Goal: Task Accomplishment & Management: Manage account settings

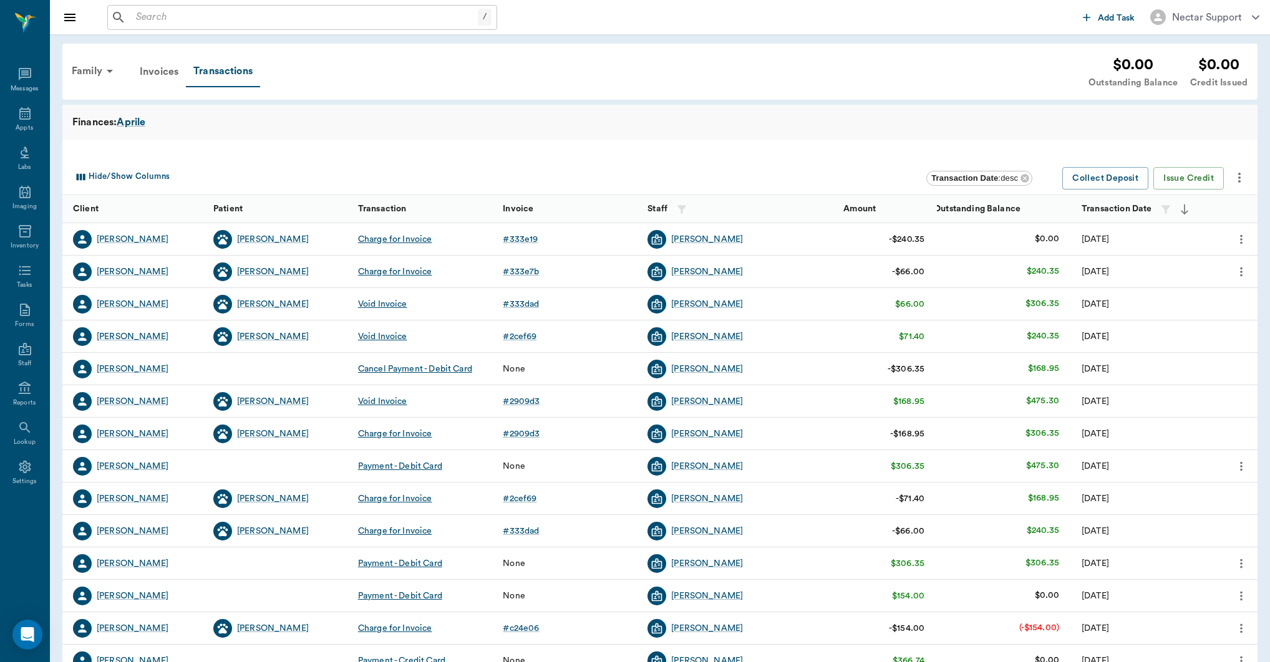
click at [164, 75] on div "Invoices" at bounding box center [159, 72] width 54 height 30
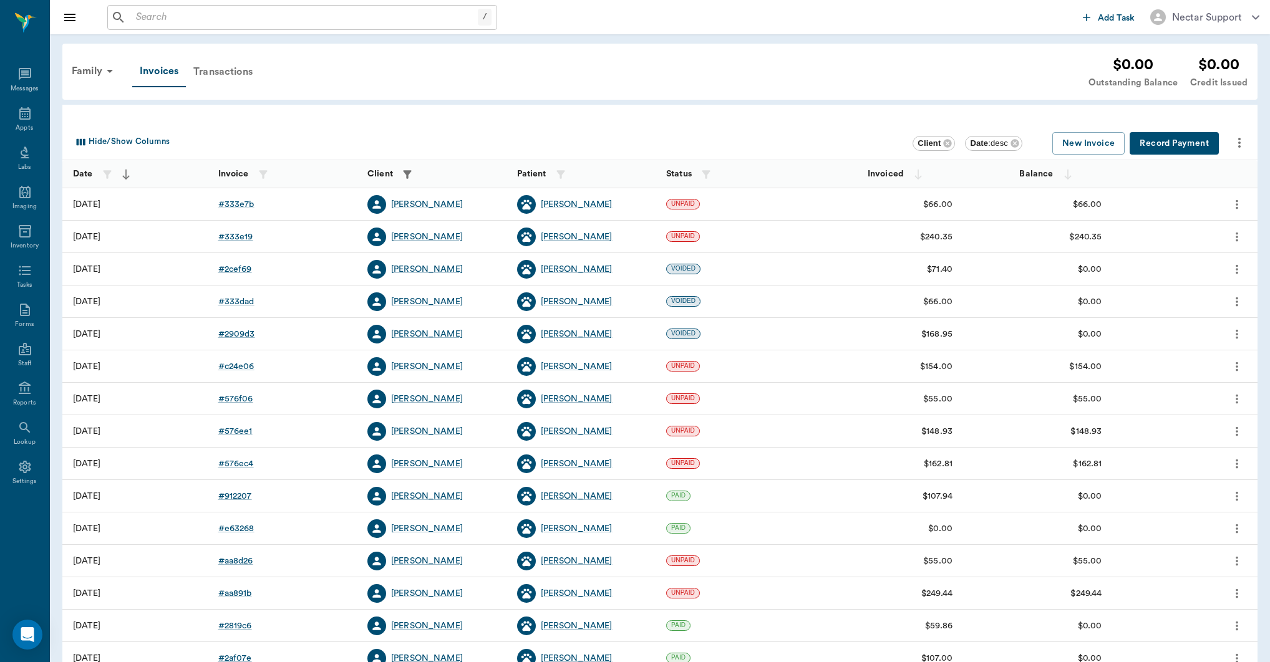
click at [218, 80] on div "Transactions" at bounding box center [223, 72] width 74 height 30
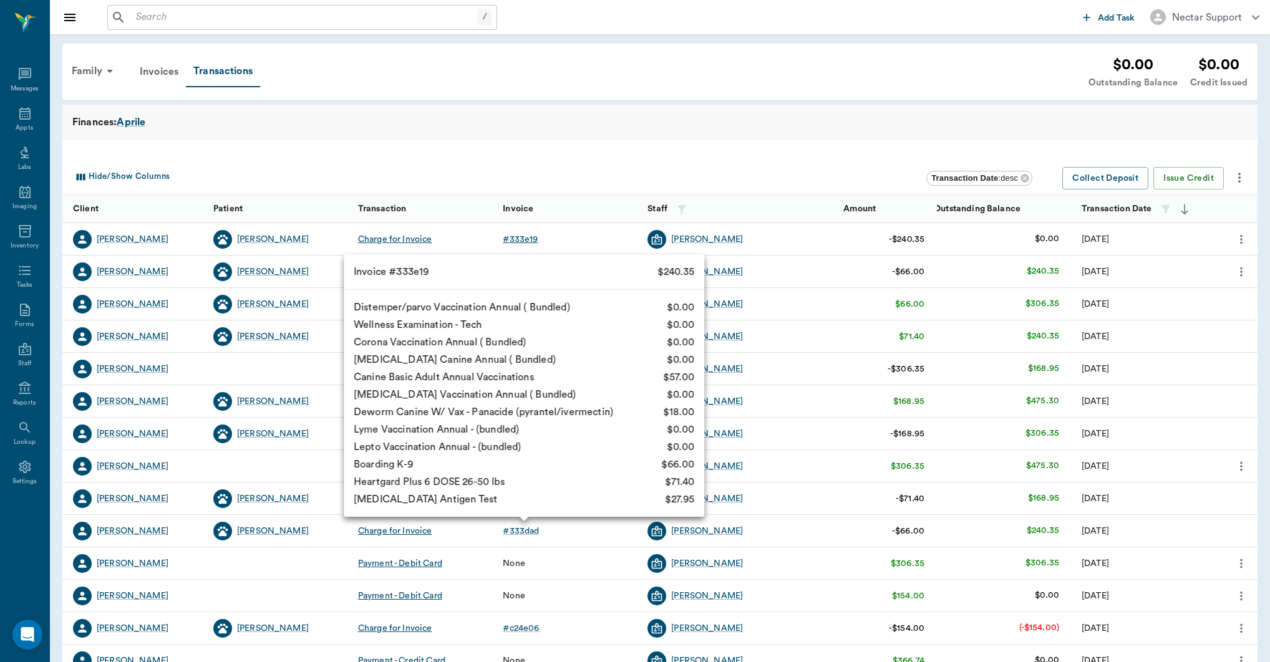
click at [513, 238] on div "# 333e19" at bounding box center [520, 239] width 35 height 12
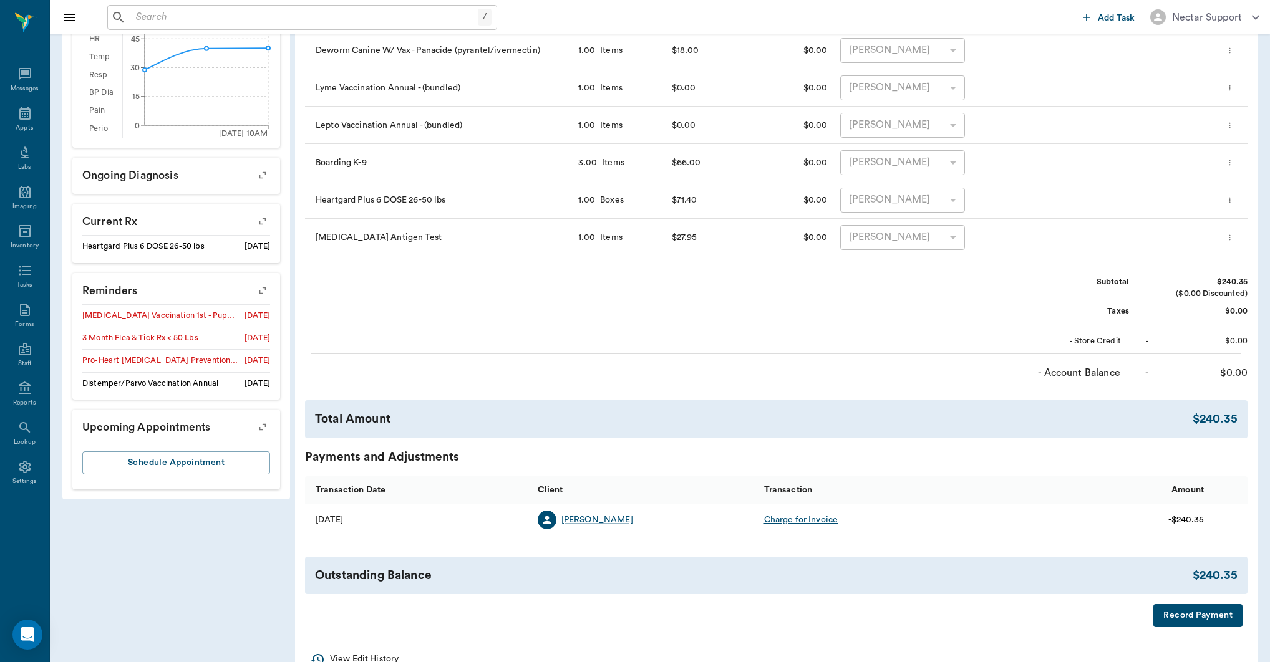
scroll to position [472, 0]
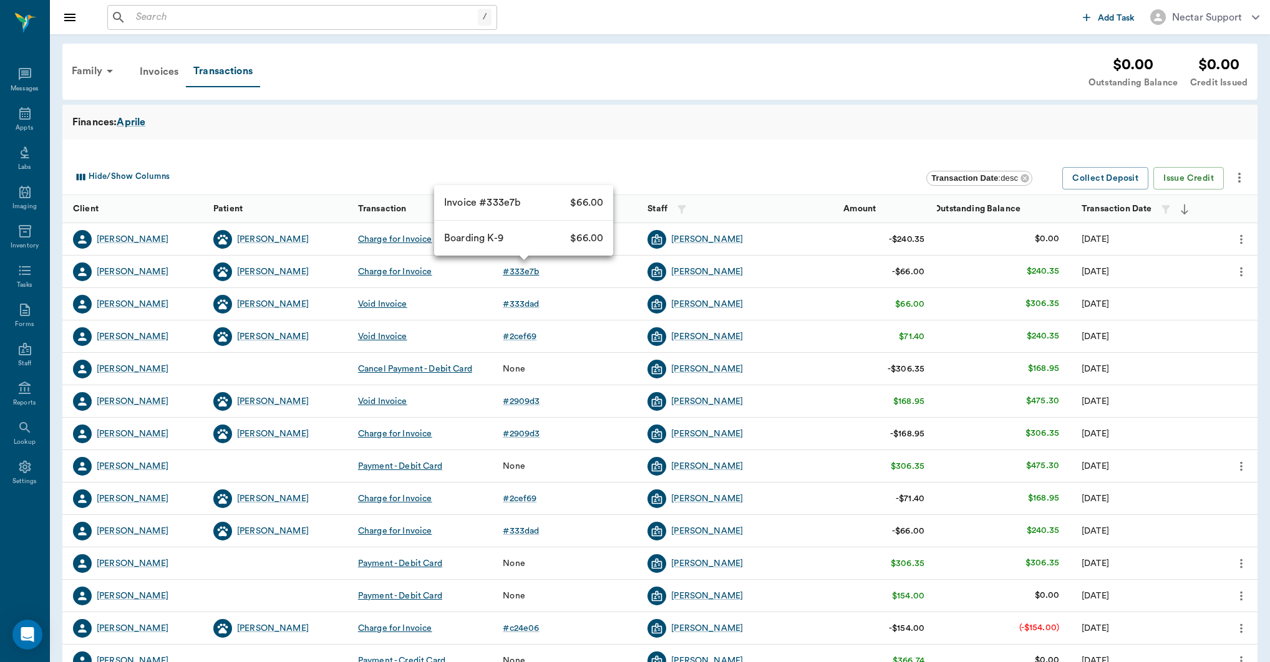
click at [529, 274] on div "# 333e7b" at bounding box center [521, 272] width 36 height 12
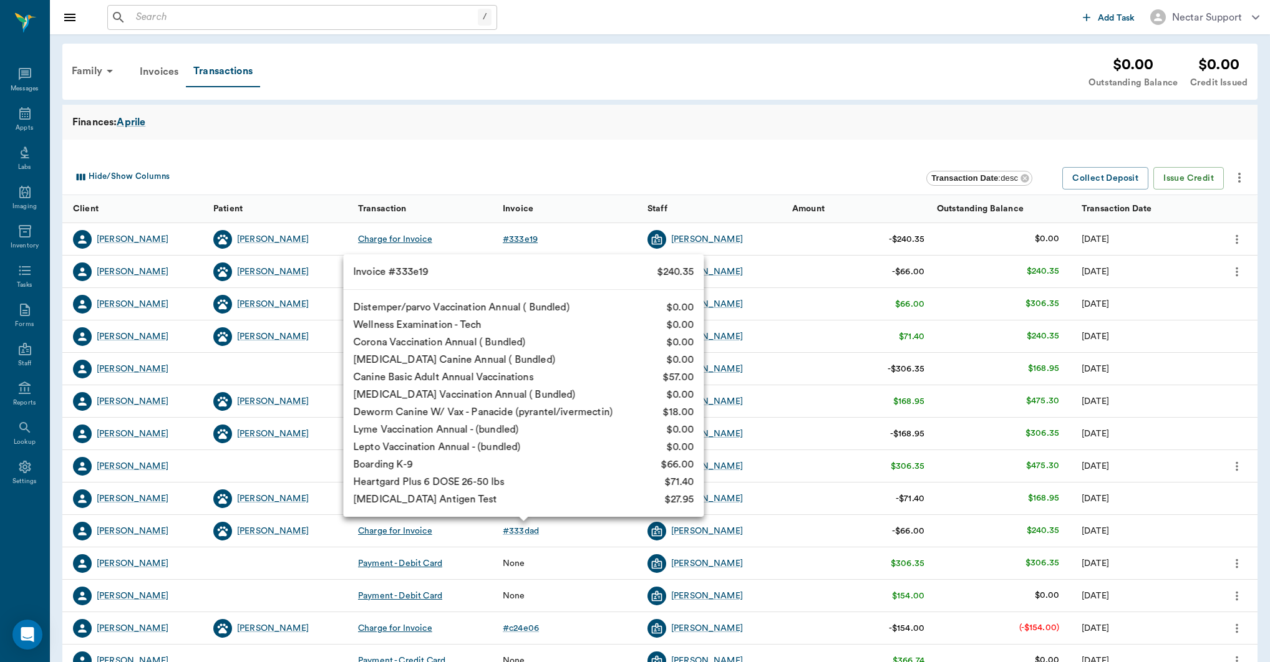
click at [507, 238] on div "# 333e19" at bounding box center [520, 239] width 35 height 12
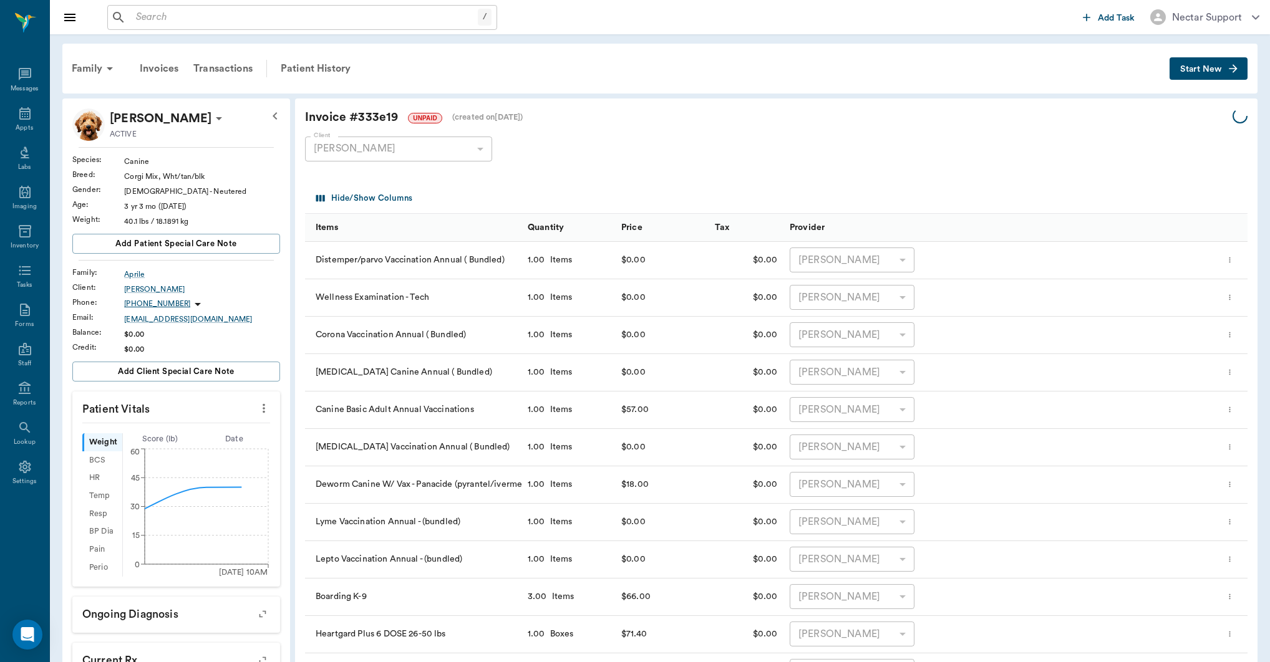
scroll to position [468, 0]
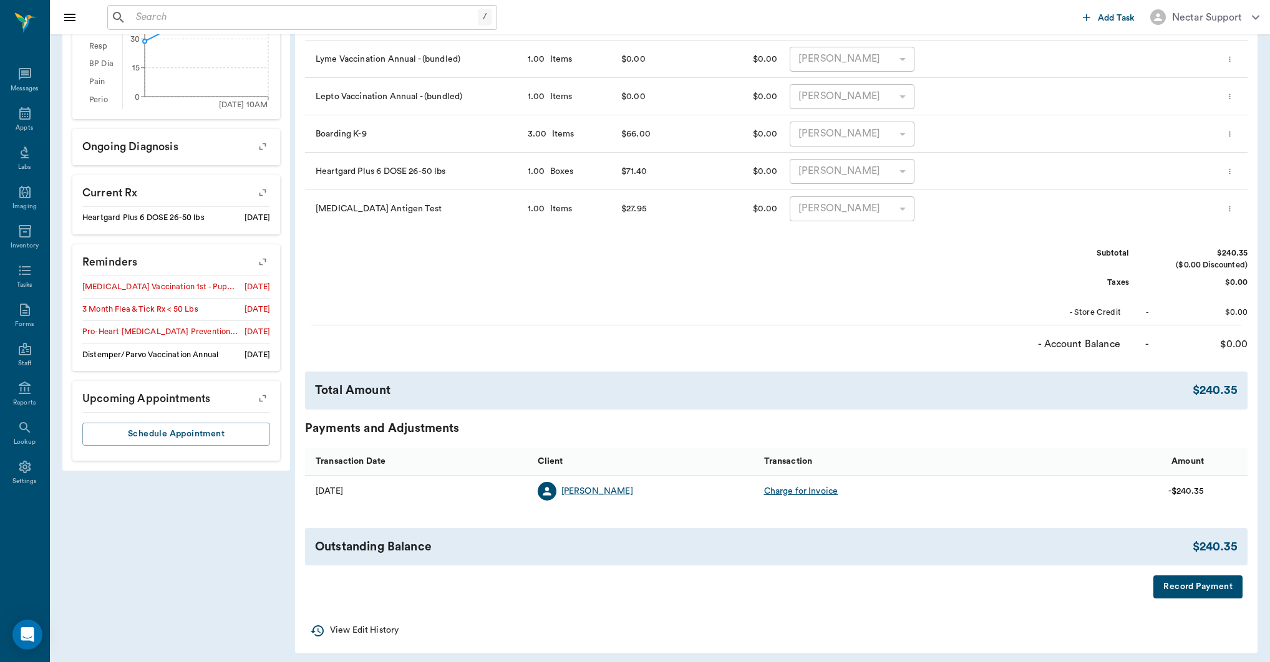
click at [360, 626] on p "View Edit History" at bounding box center [364, 630] width 69 height 13
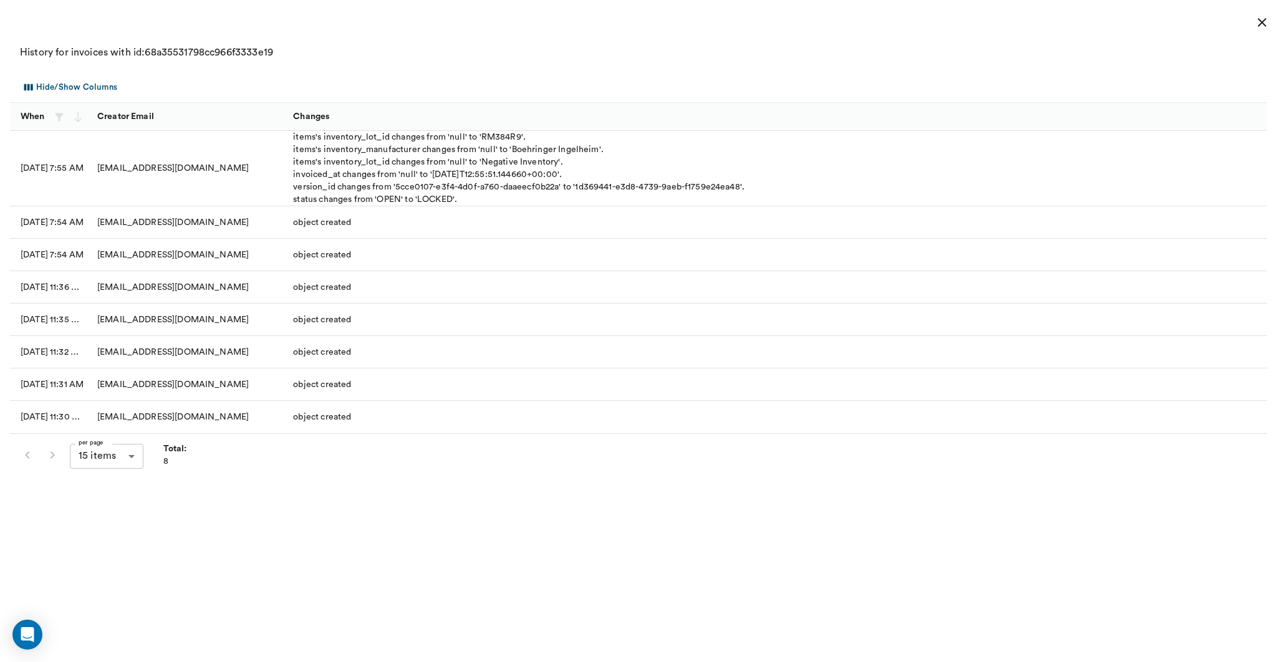
drag, startPoint x: 1255, startPoint y: 25, endPoint x: 1245, endPoint y: 28, distance: 10.5
click at [1255, 25] on icon "close" at bounding box center [1262, 22] width 15 height 15
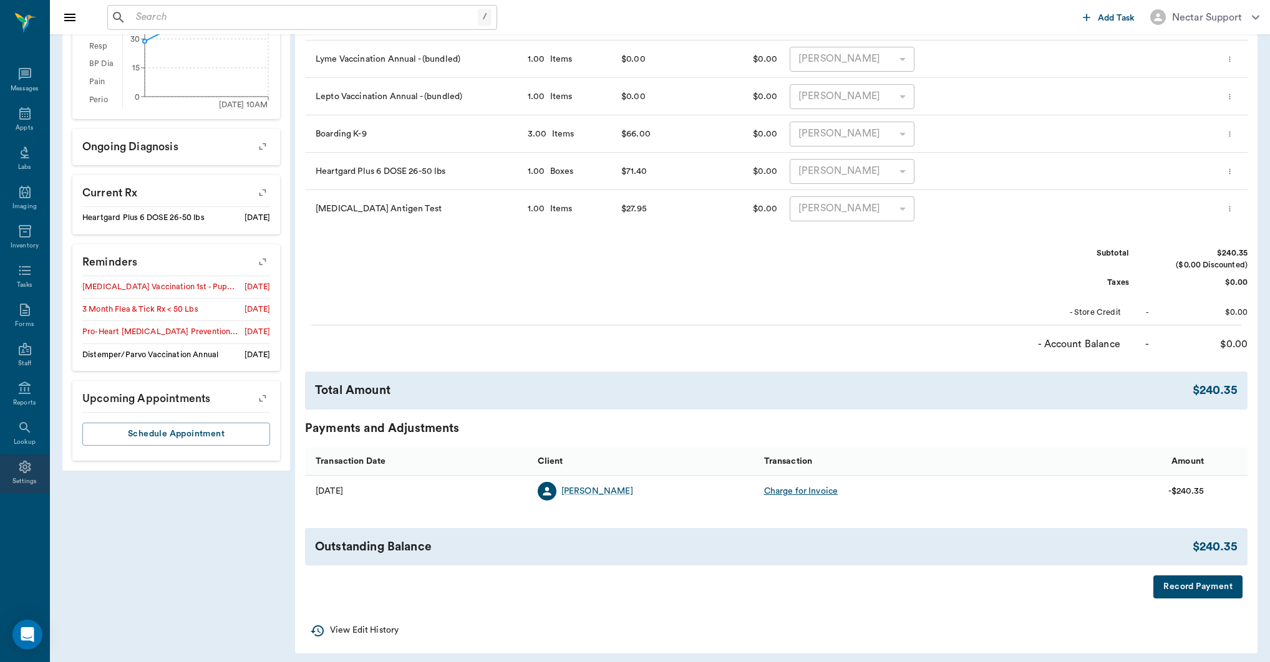
click at [12, 478] on div "Settings" at bounding box center [24, 481] width 25 height 9
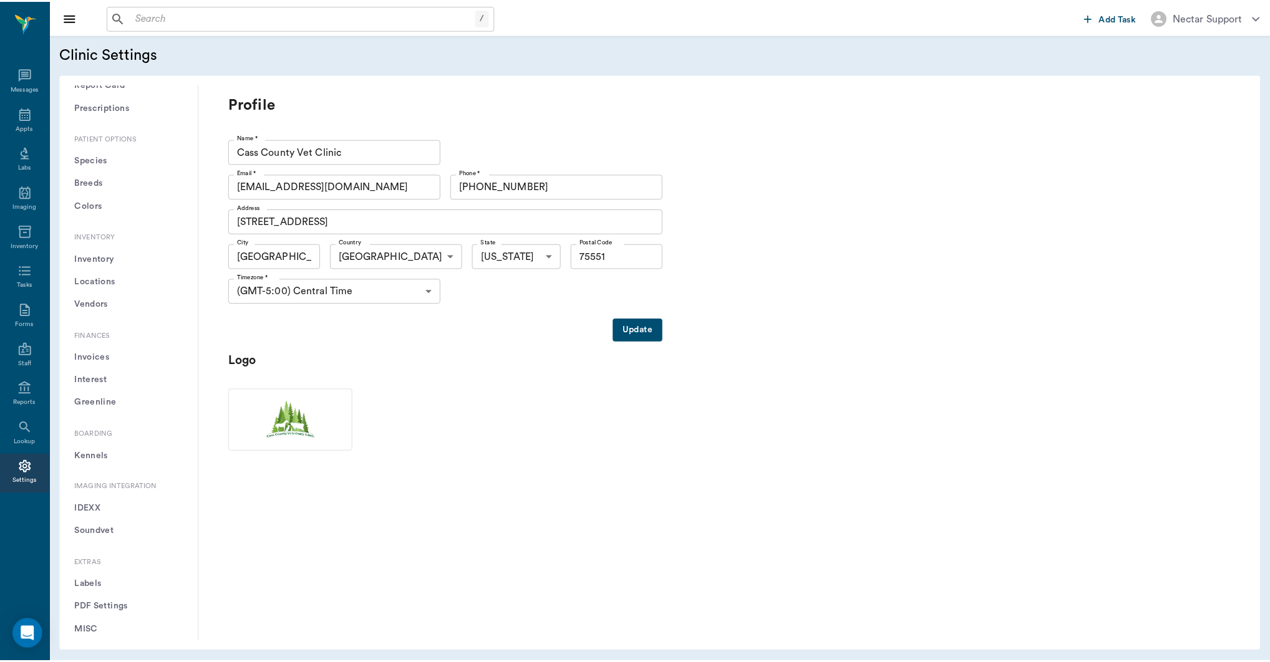
scroll to position [801, 0]
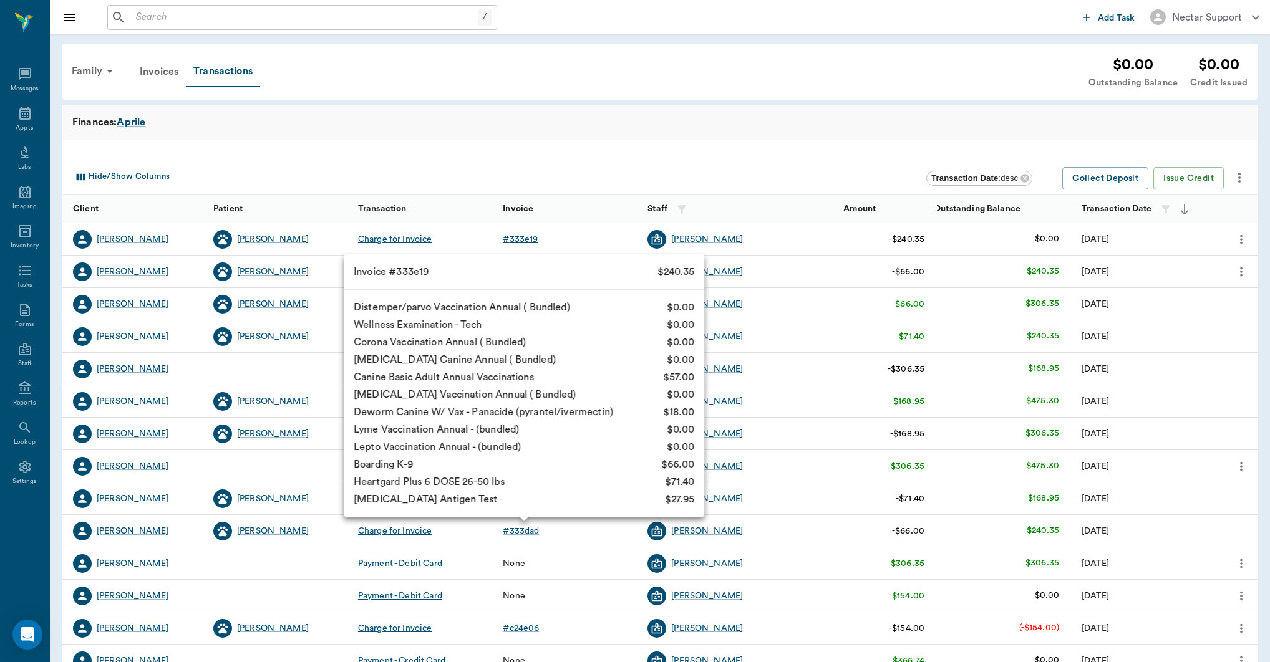
click at [526, 244] on div "# 333e19" at bounding box center [520, 239] width 35 height 12
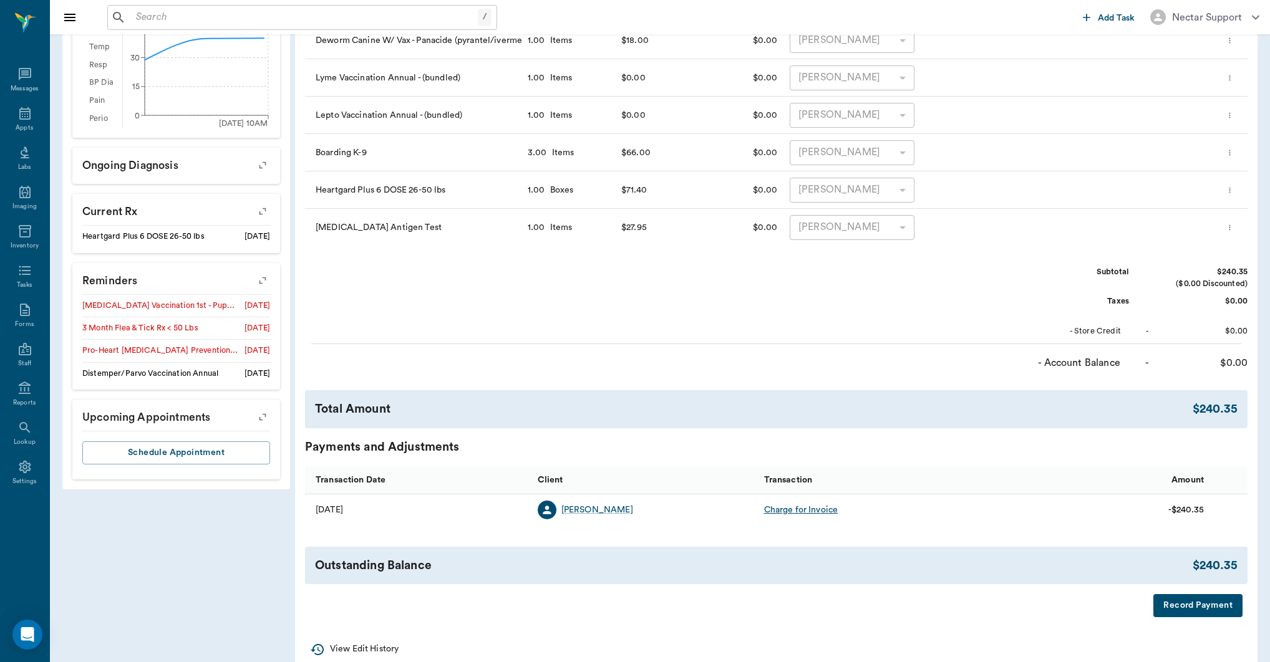
scroll to position [472, 0]
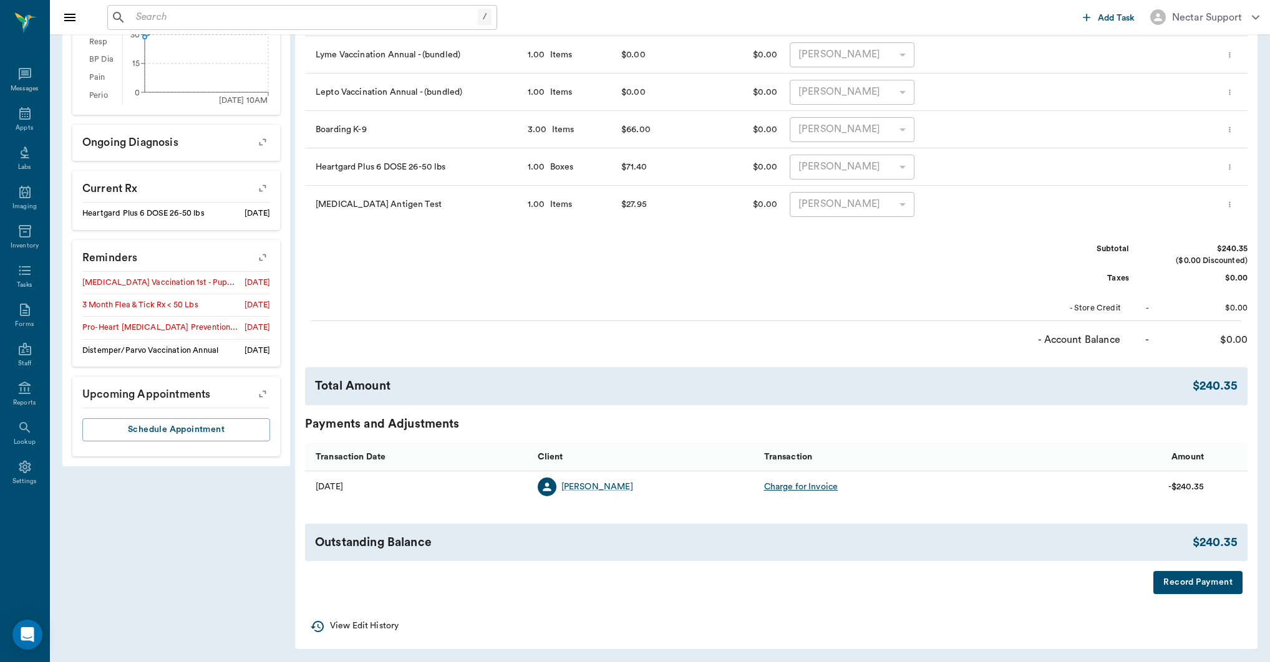
click at [365, 623] on p "View Edit History" at bounding box center [364, 626] width 69 height 13
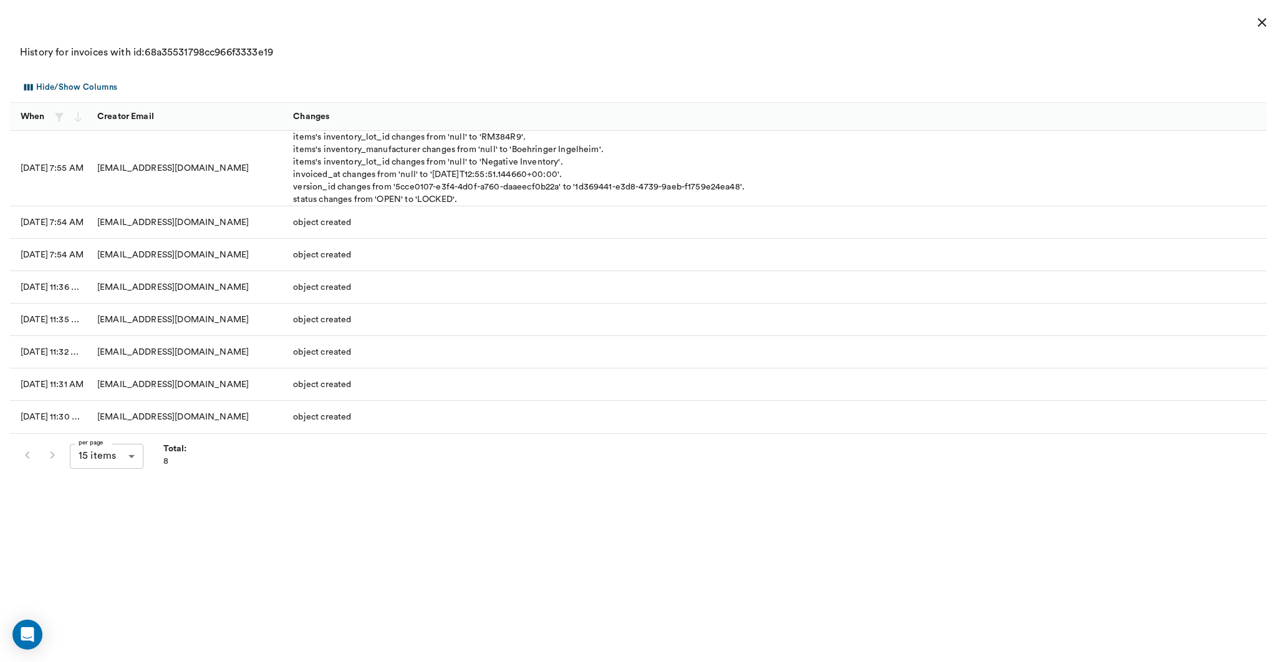
click at [1263, 24] on icon "close" at bounding box center [1262, 22] width 9 height 9
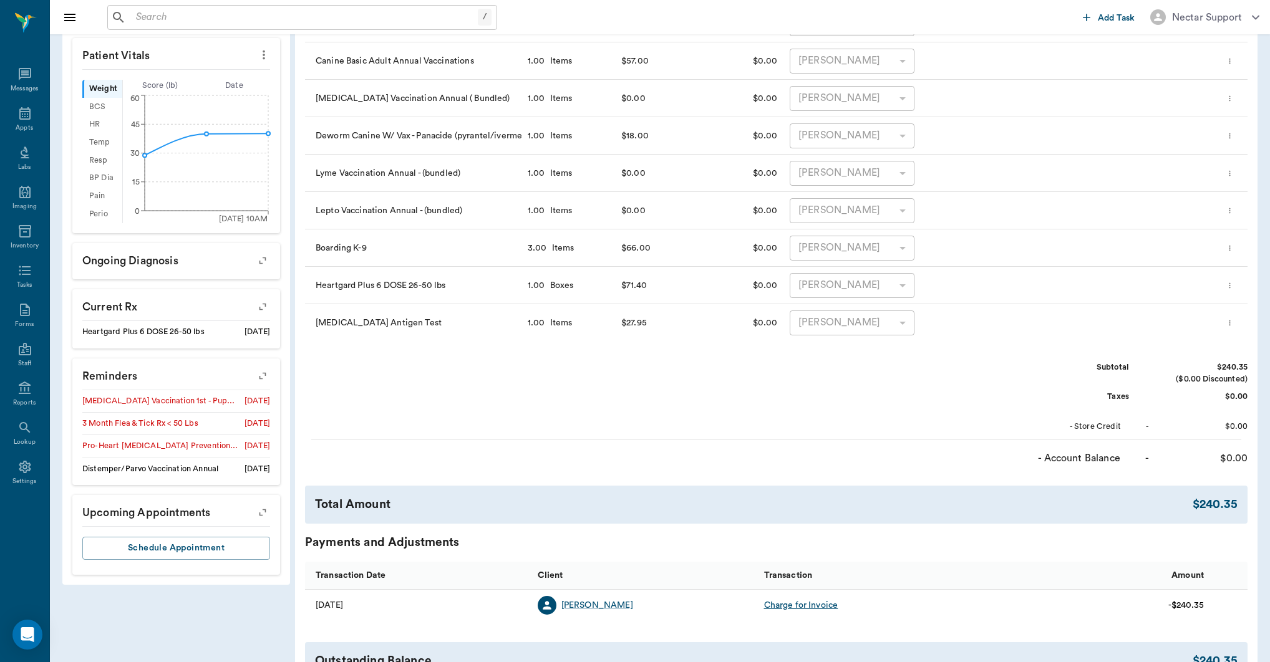
scroll to position [0, 0]
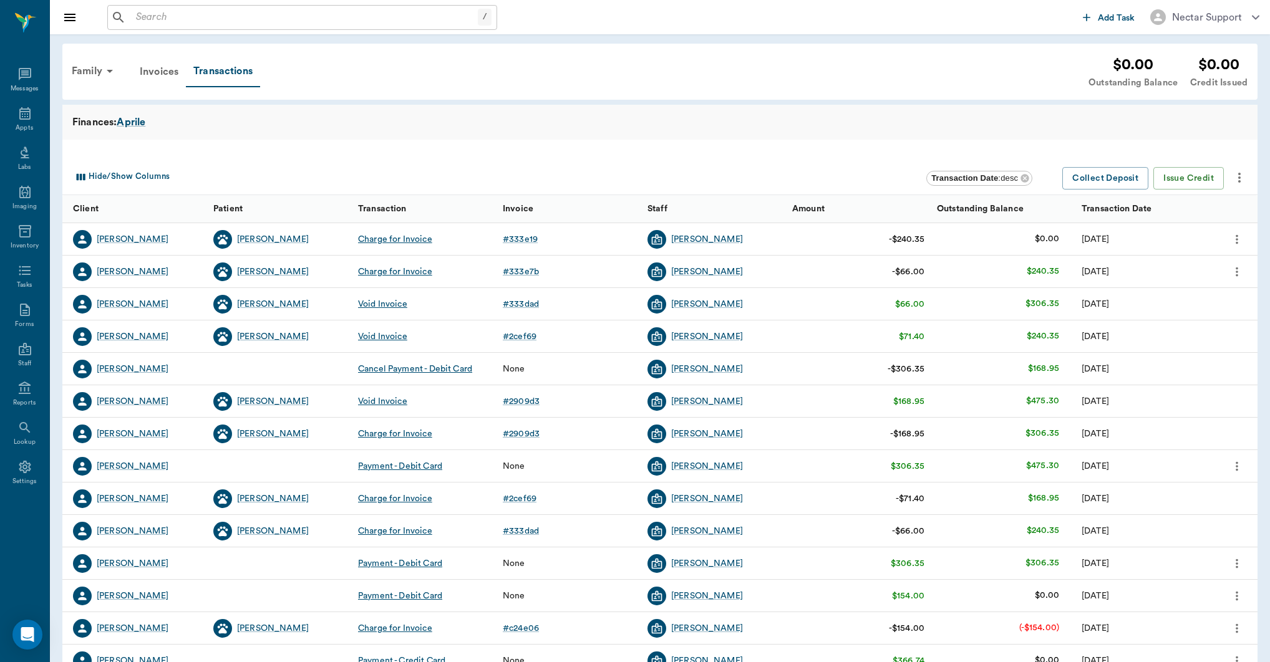
click at [411, 270] on div "Charge for Invoice" at bounding box center [395, 272] width 74 height 12
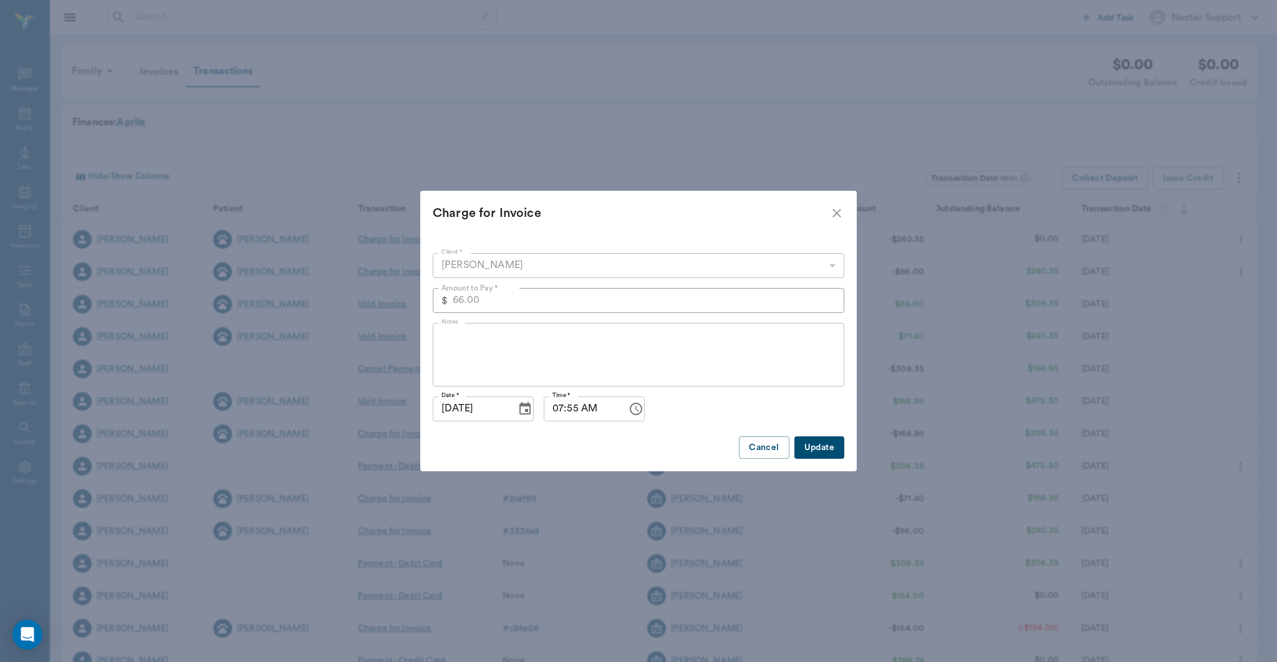
click at [413, 163] on div "Charge for Invoice Client * Kristen Aprile 63ec2ed052e12b0ba117cd1a Client * Am…" at bounding box center [638, 331] width 1277 height 662
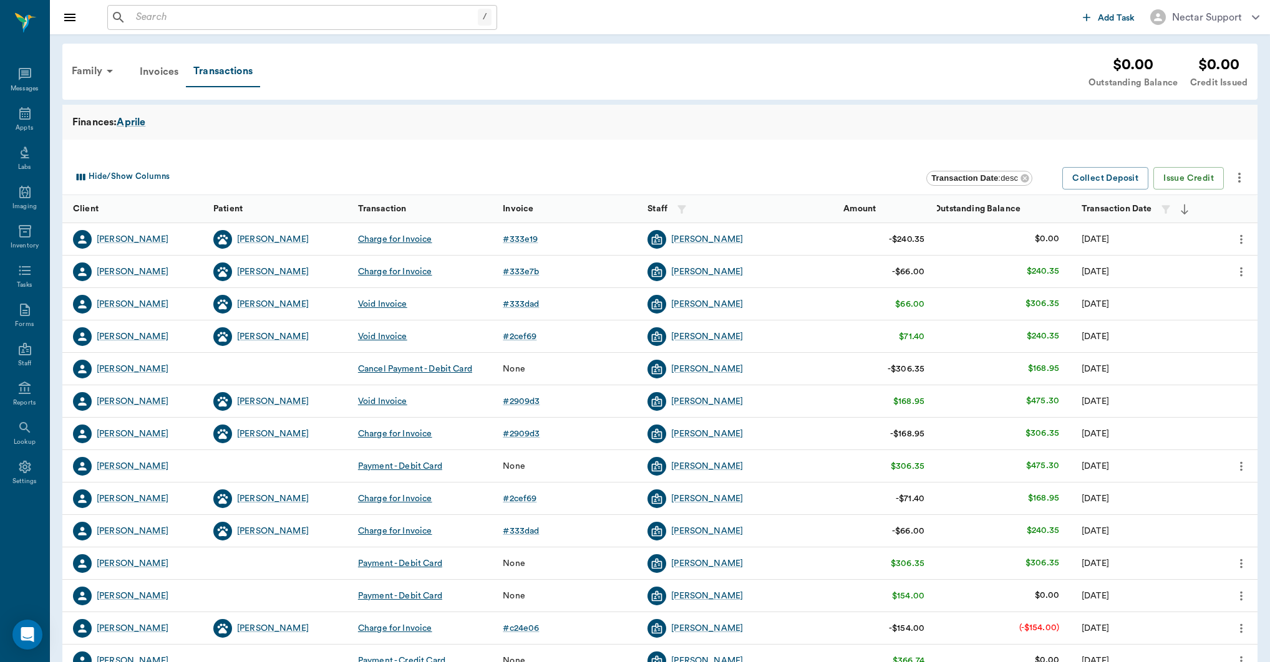
click at [393, 238] on div "Charge for Invoice" at bounding box center [395, 239] width 74 height 12
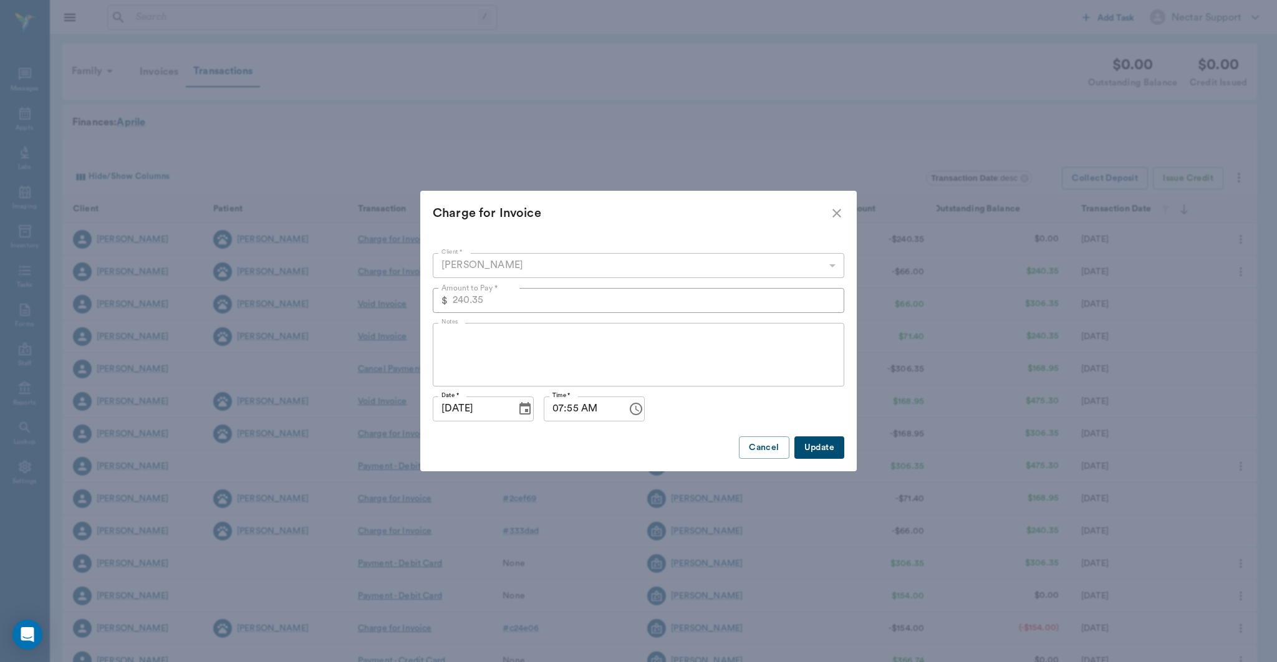
click at [423, 148] on div "Charge for Invoice Client * Kristen Aprile 63ec2ed052e12b0ba117cd1a Client * Am…" at bounding box center [638, 331] width 1277 height 662
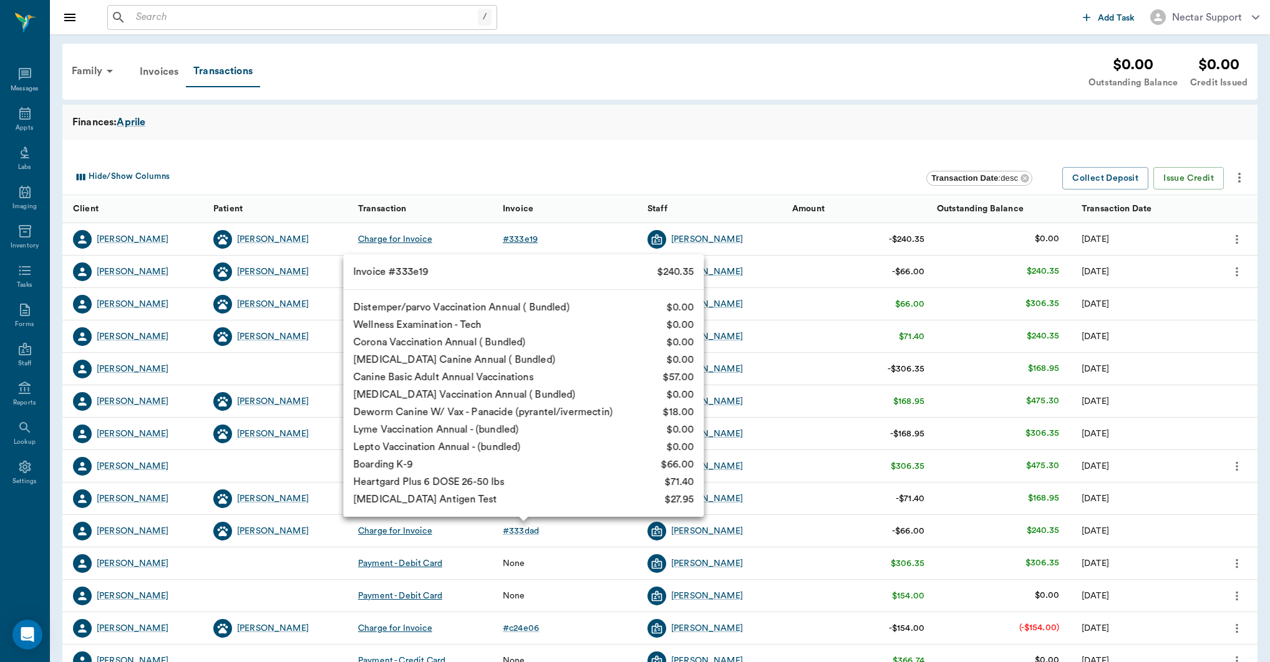
click at [522, 234] on div "# 333e19" at bounding box center [520, 239] width 35 height 12
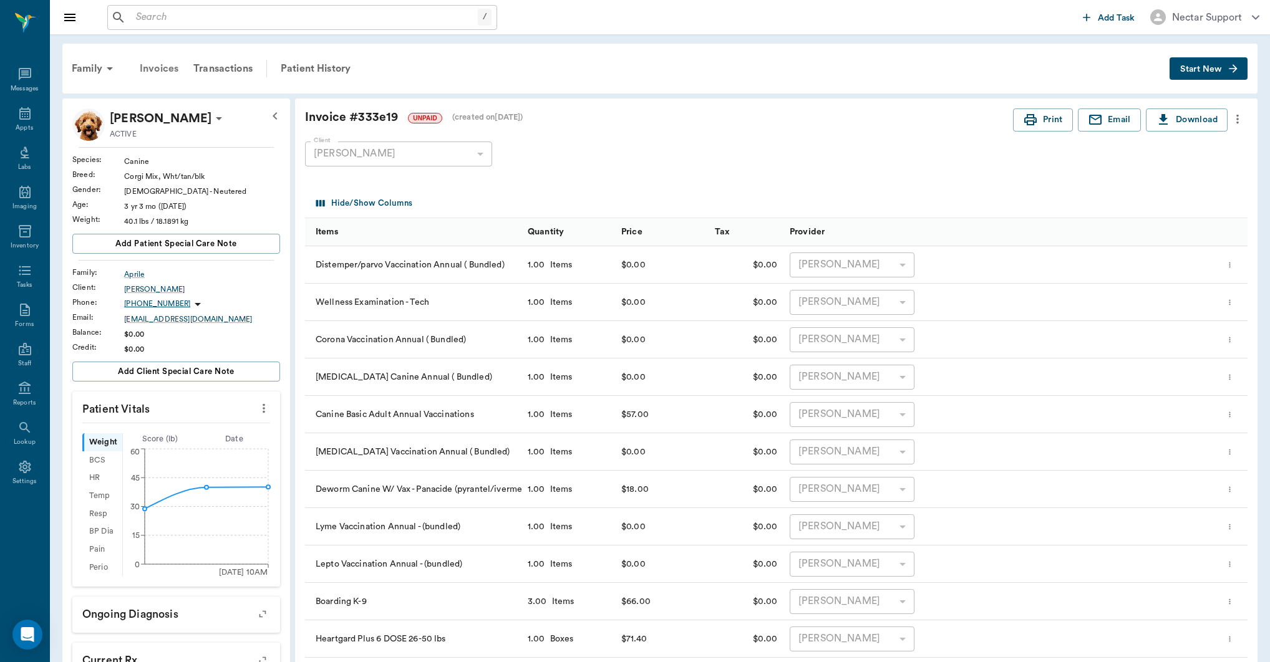
click at [172, 76] on div "Invoices" at bounding box center [159, 69] width 54 height 30
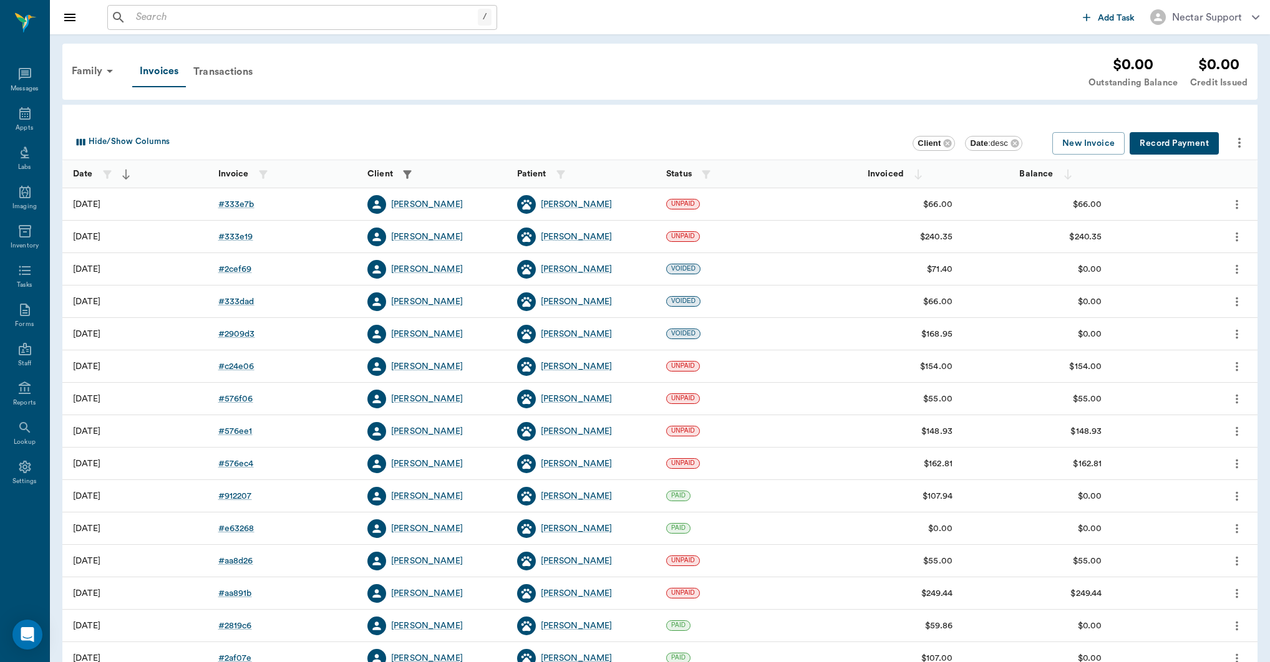
click at [235, 77] on div "Transactions" at bounding box center [223, 72] width 74 height 30
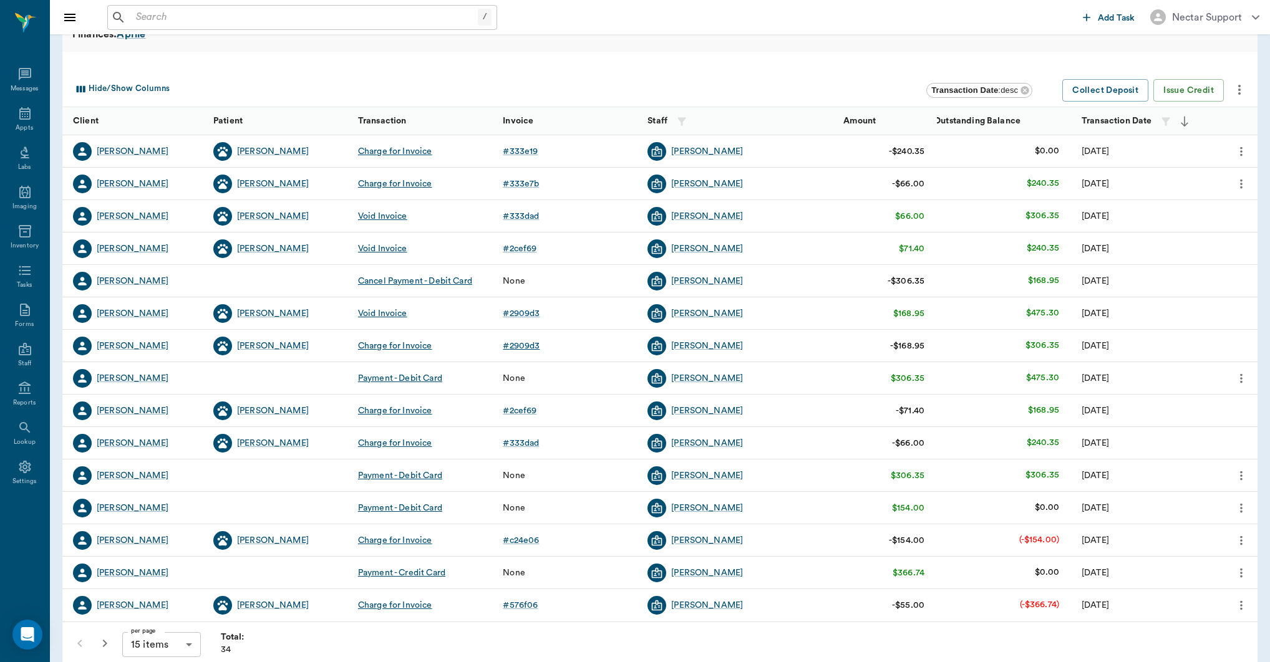
scroll to position [104, 0]
